Goal: Information Seeking & Learning: Find specific fact

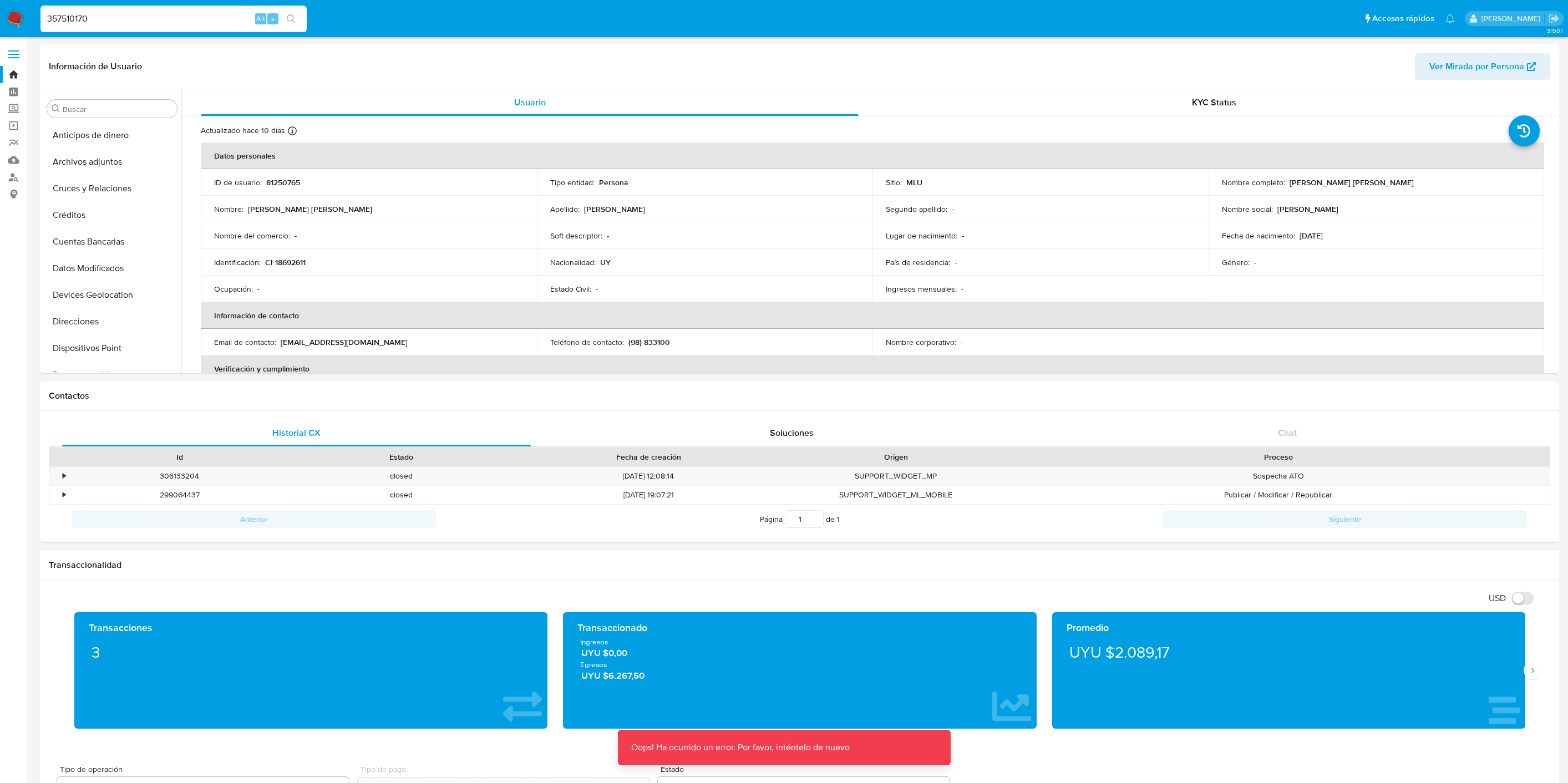
select select "10"
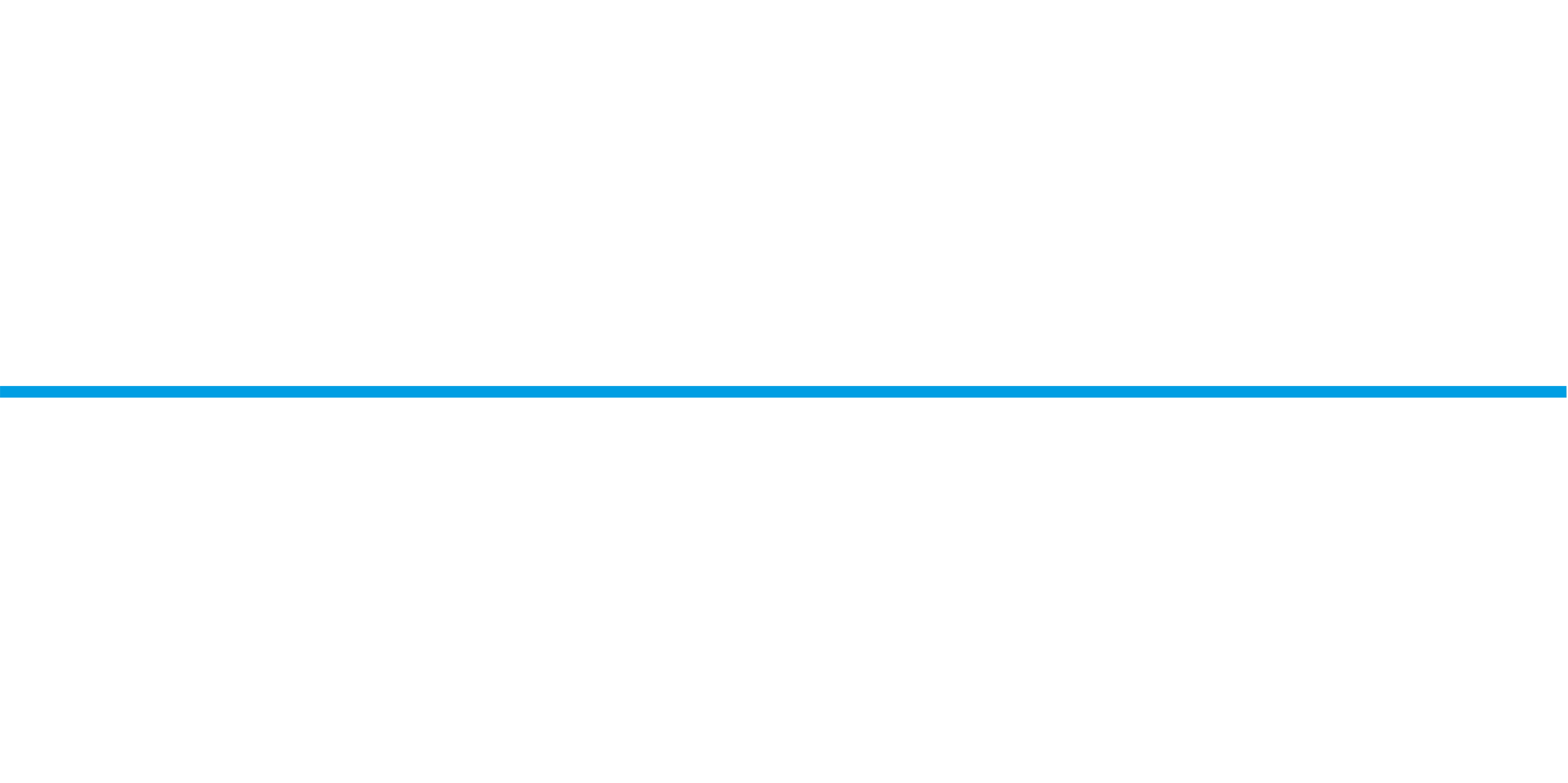
scroll to position [369, 0]
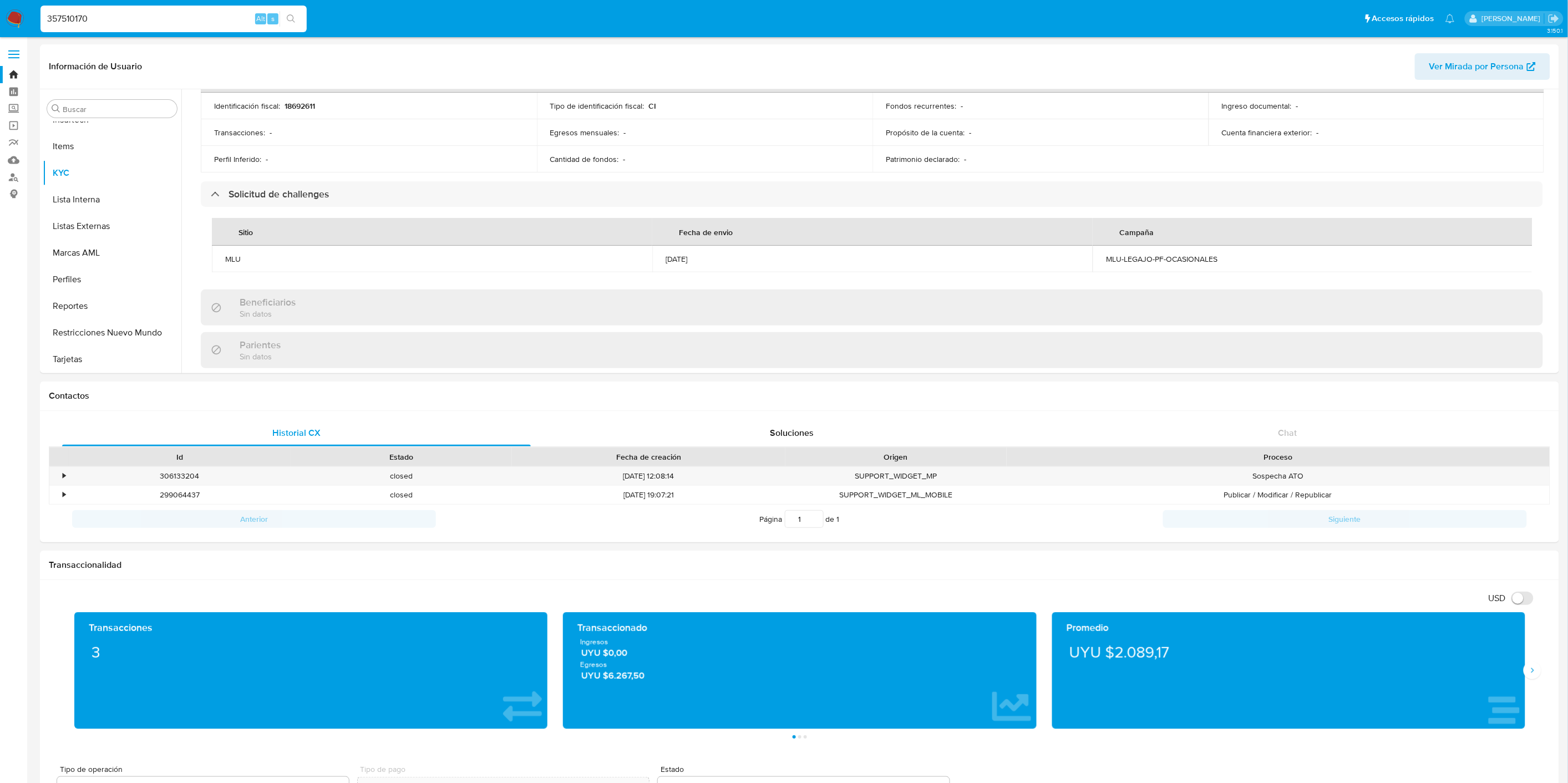
click at [89, 15] on input "357510170" at bounding box center [173, 19] width 266 height 15
paste input "175757644"
type input "175757644"
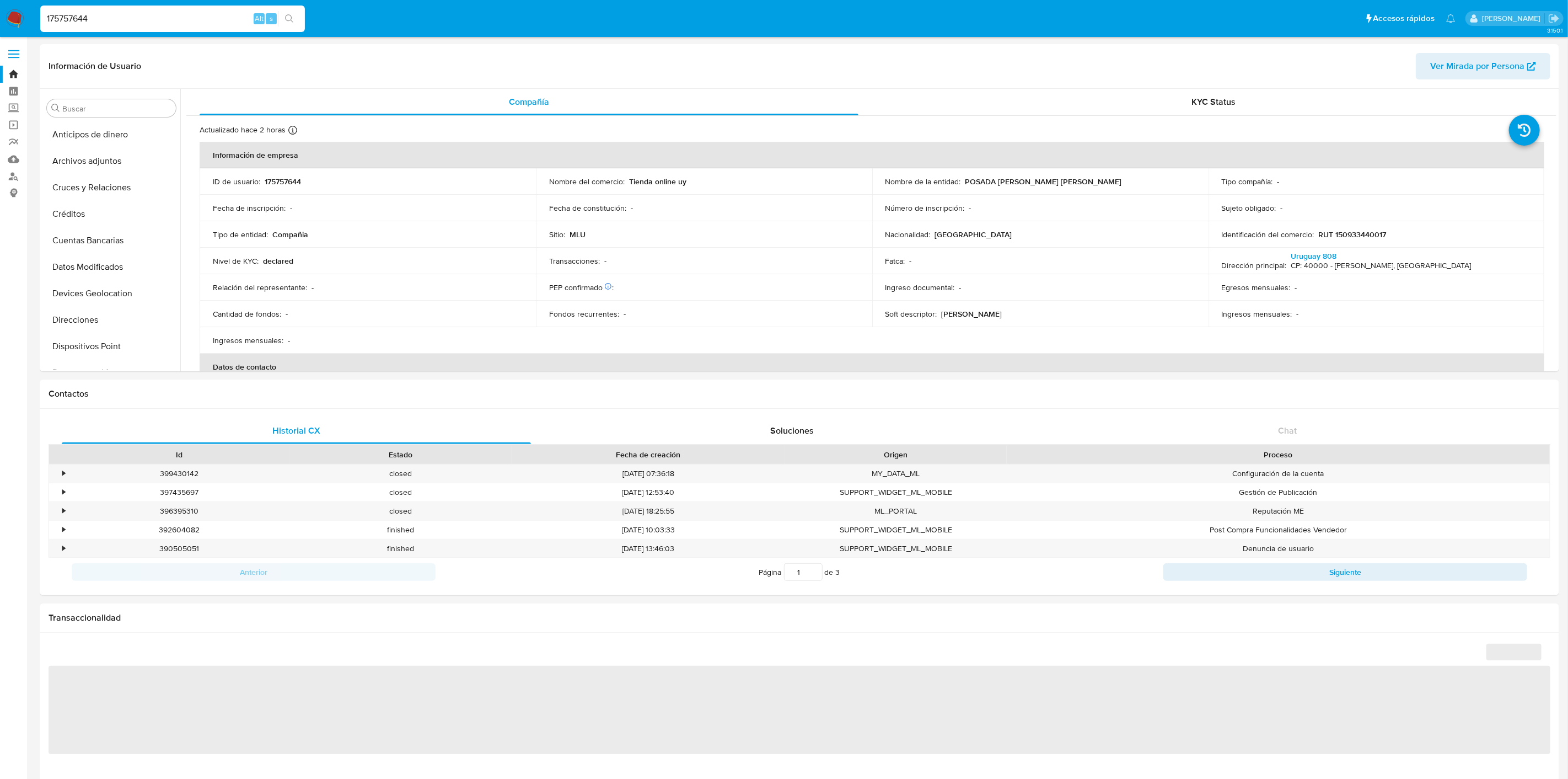
select select "10"
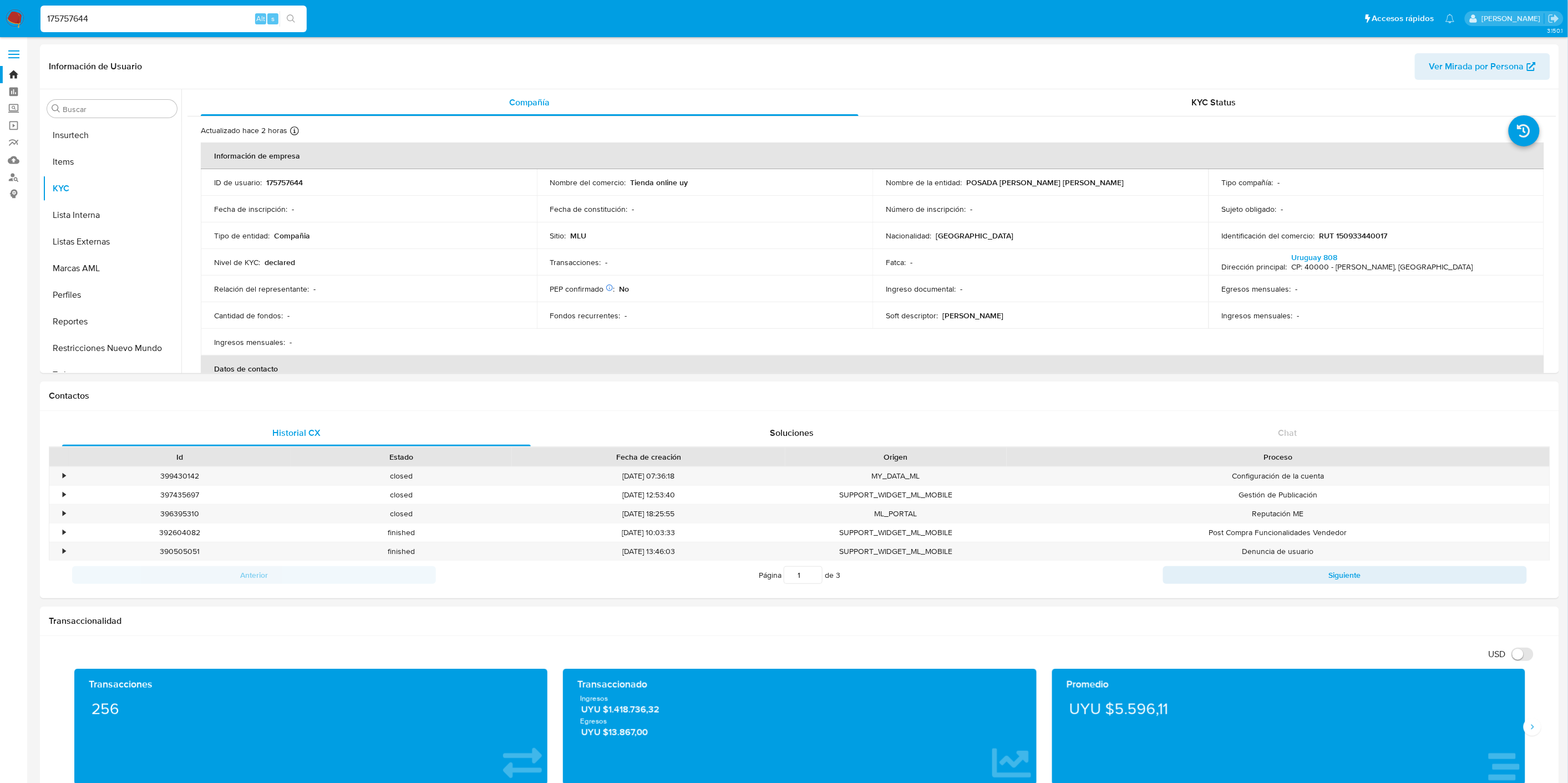
scroll to position [468, 0]
click at [121, 32] on div "175757644 Alt s" at bounding box center [173, 18] width 266 height 31
click at [121, 22] on input "175757644" at bounding box center [173, 19] width 266 height 15
paste input "48557737"
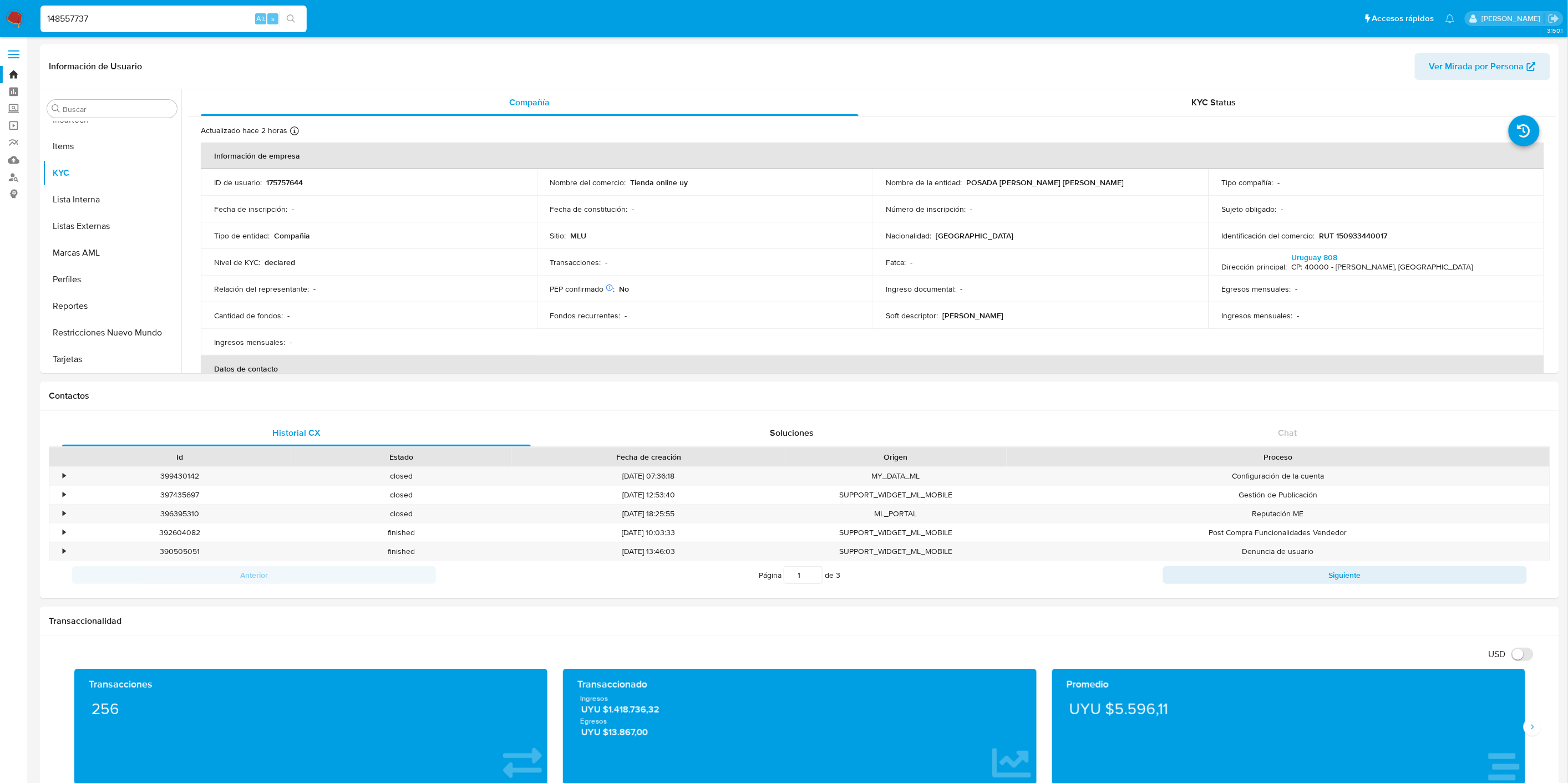
type input "148557737"
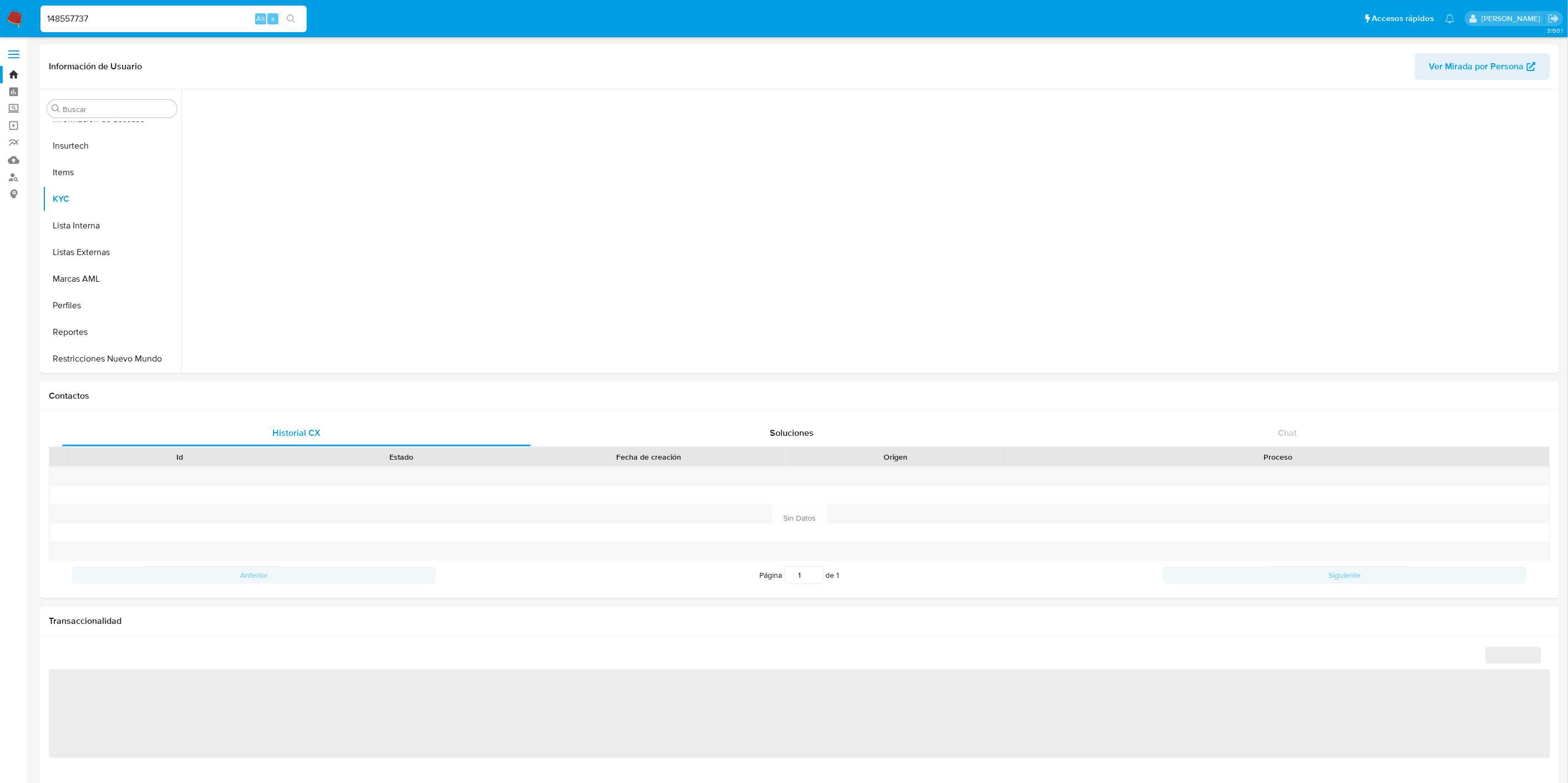
scroll to position [468, 0]
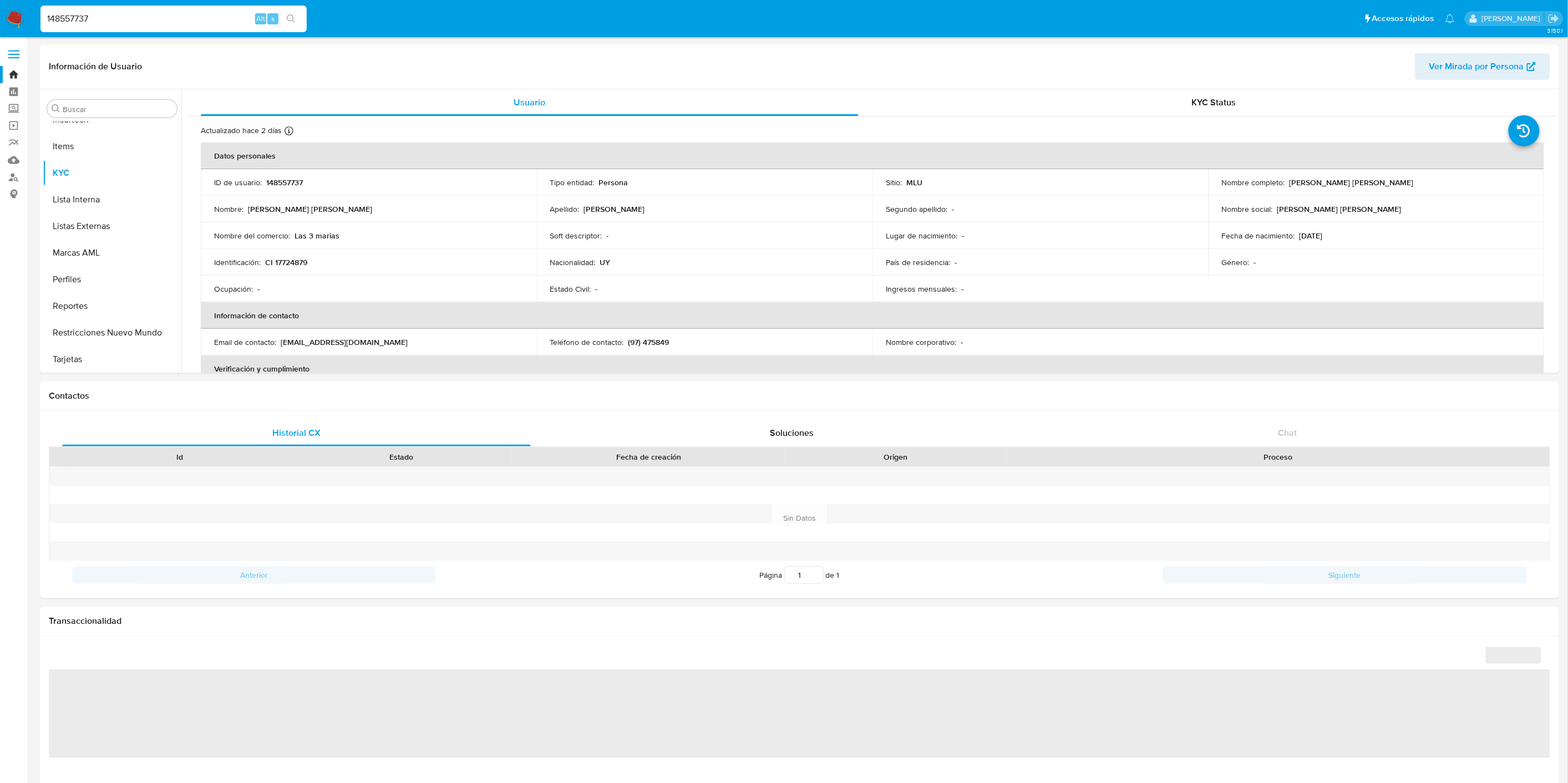
select select "10"
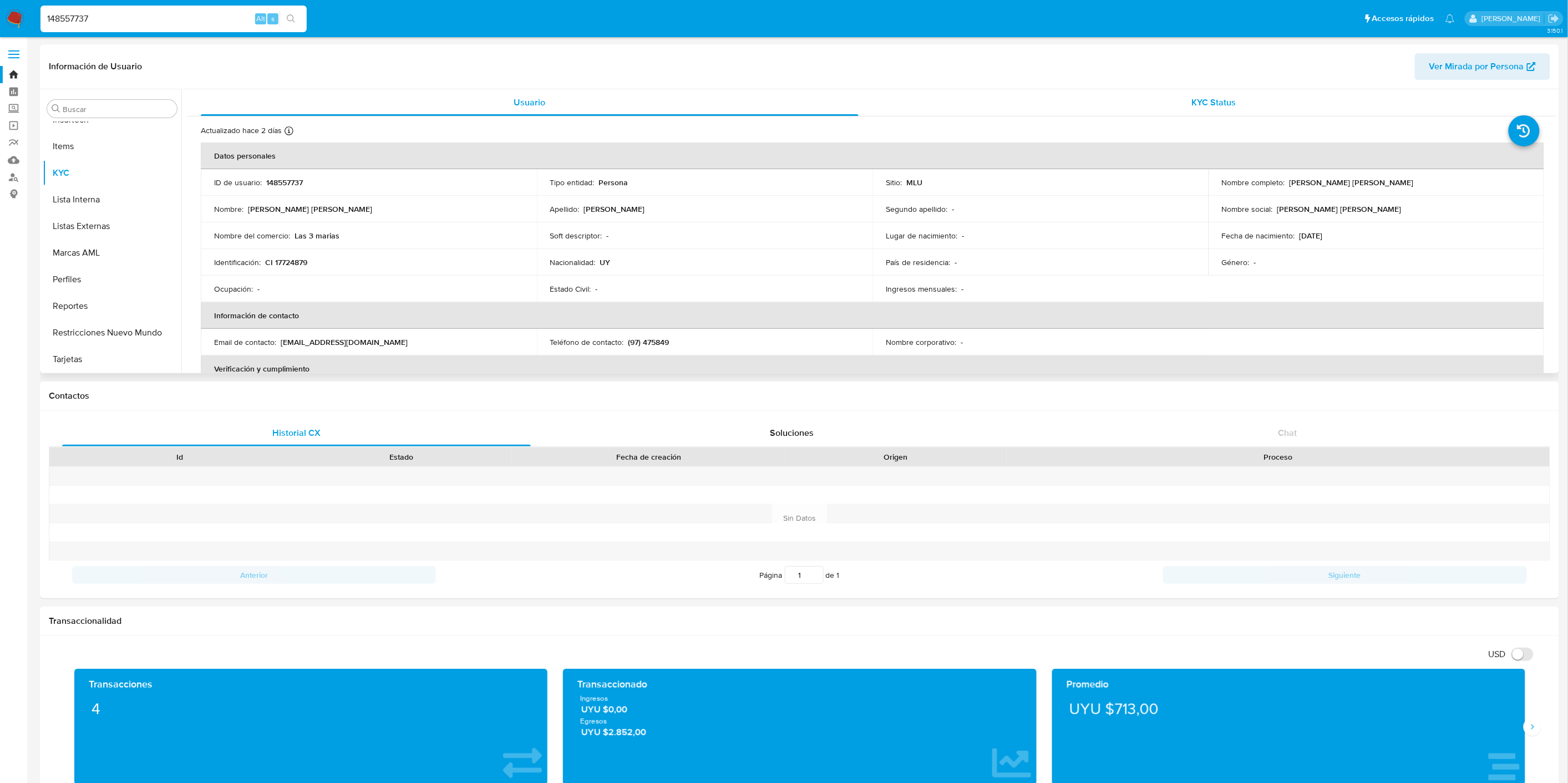
click at [1224, 98] on span "KYC Status" at bounding box center [1214, 102] width 44 height 13
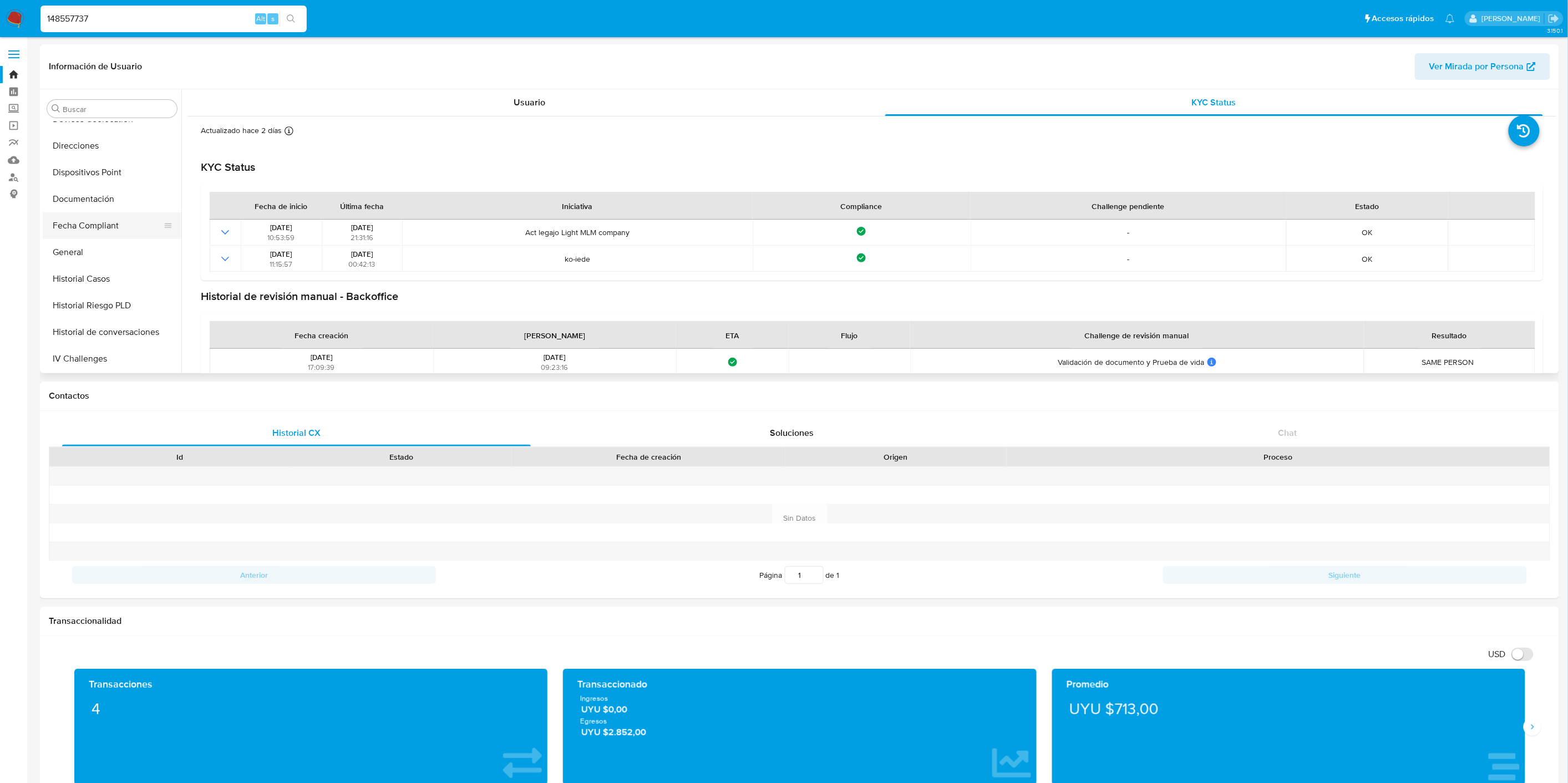
scroll to position [0, 0]
click at [105, 214] on button "Créditos" at bounding box center [108, 215] width 130 height 26
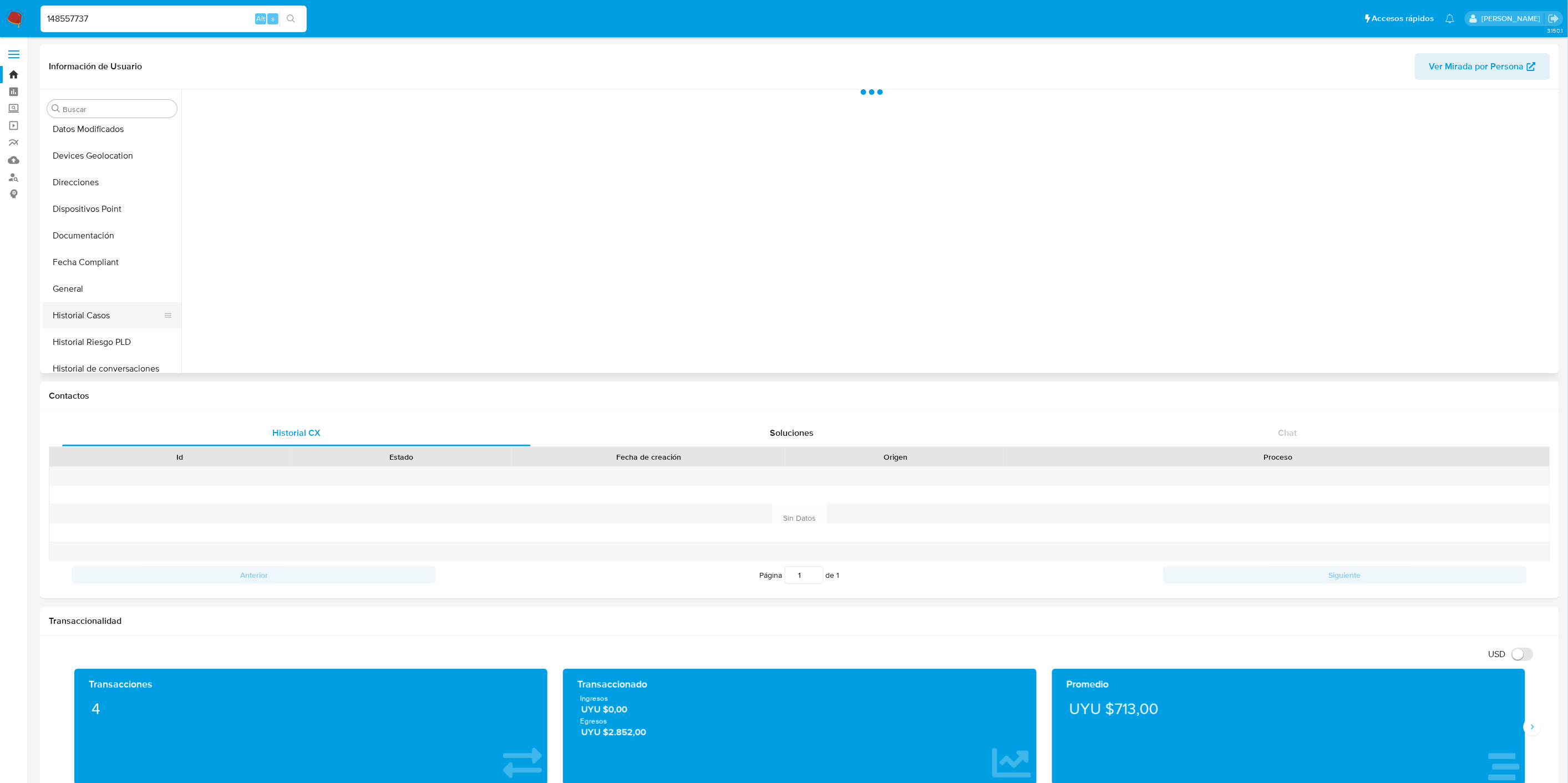
scroll to position [185, 0]
click at [103, 246] on button "General" at bounding box center [108, 243] width 130 height 26
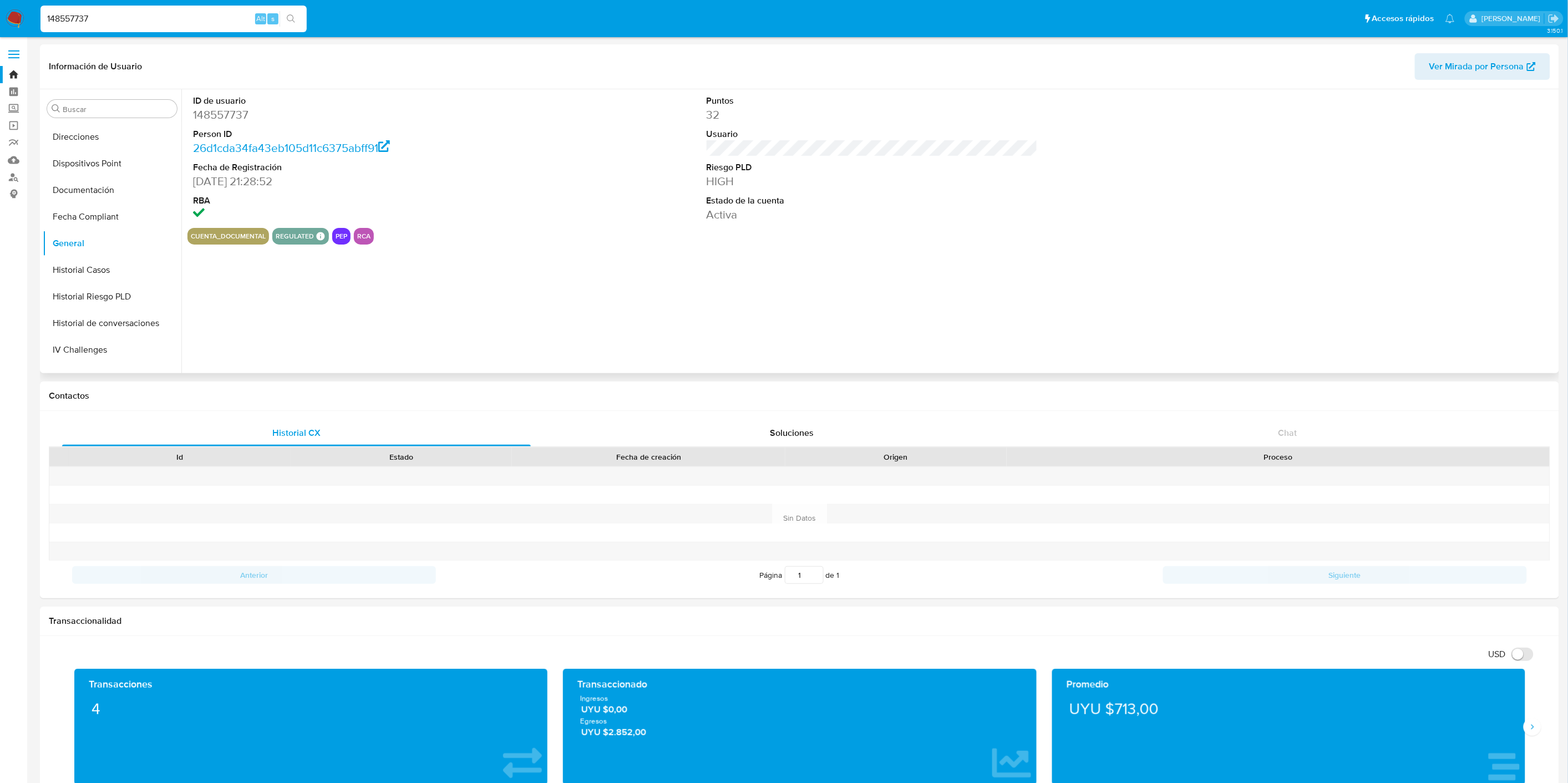
click at [216, 107] on dd "148557737" at bounding box center [358, 114] width 331 height 15
click at [215, 107] on dd "148557737" at bounding box center [358, 114] width 331 height 15
copy dd "148557737"
